Goal: Transaction & Acquisition: Purchase product/service

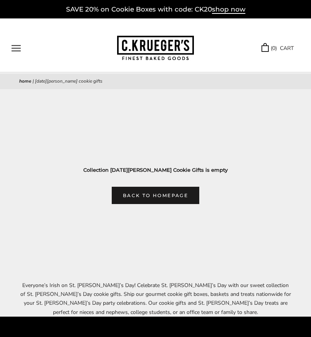
click at [292, 45] on link "( 0 ) CART" at bounding box center [278, 48] width 32 height 9
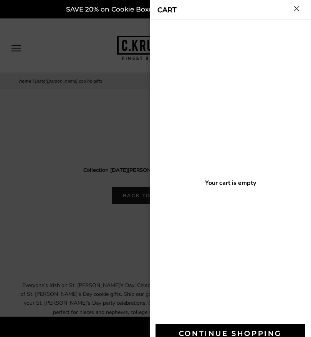
click at [119, 114] on div at bounding box center [155, 168] width 311 height 337
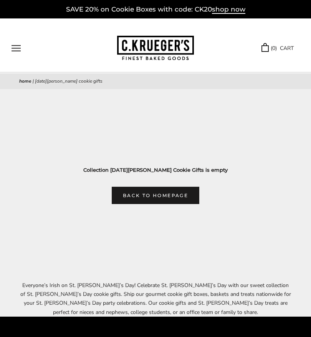
click at [16, 48] on button "Open navigation" at bounding box center [16, 48] width 9 height 7
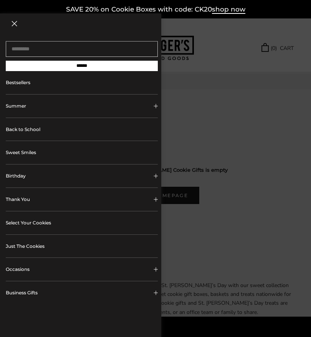
click at [97, 172] on button "Birthday" at bounding box center [82, 175] width 152 height 23
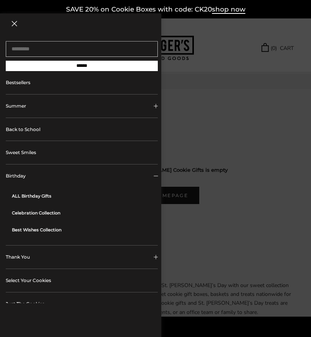
click at [49, 198] on link "ALL Birthday Gifts" at bounding box center [85, 195] width 146 height 17
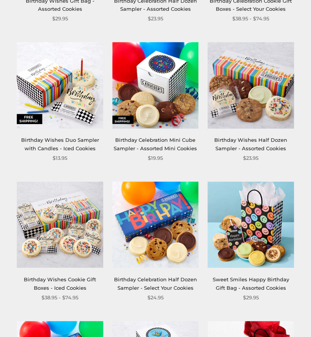
scroll to position [525, 0]
